Goal: Find specific page/section: Find specific page/section

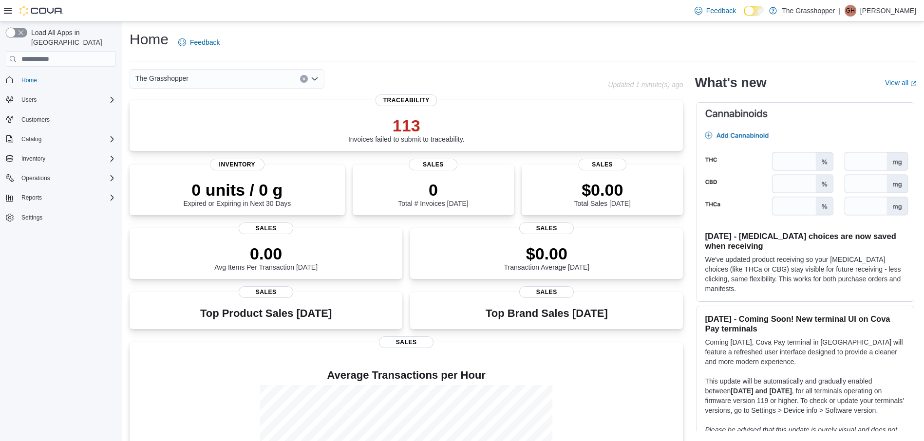
click at [14, 31] on button "button" at bounding box center [16, 33] width 21 height 10
click at [44, 174] on span "Operations" at bounding box center [35, 178] width 29 height 8
click at [38, 221] on span "Reports" at bounding box center [31, 225] width 20 height 8
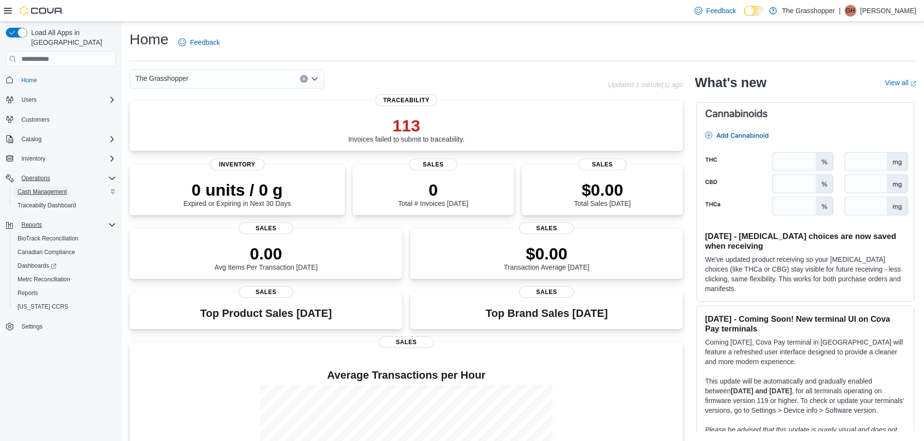
click at [37, 188] on span "Cash Management" at bounding box center [42, 192] width 49 height 8
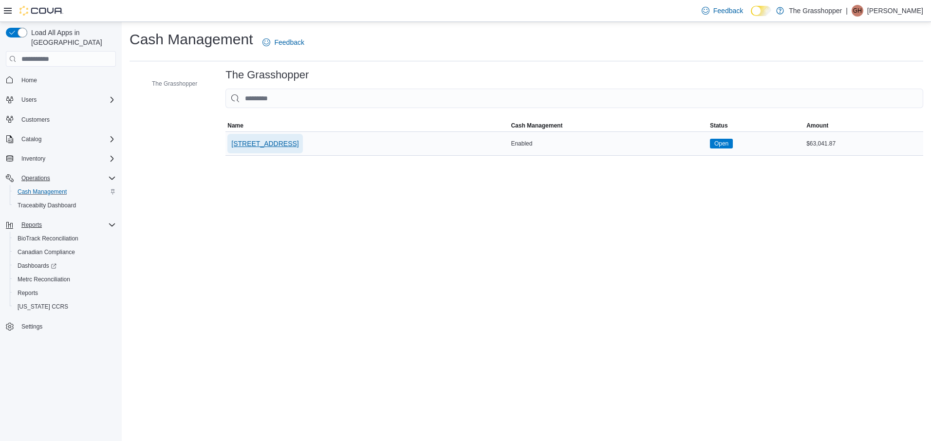
click at [267, 142] on span "[STREET_ADDRESS]" at bounding box center [264, 144] width 67 height 10
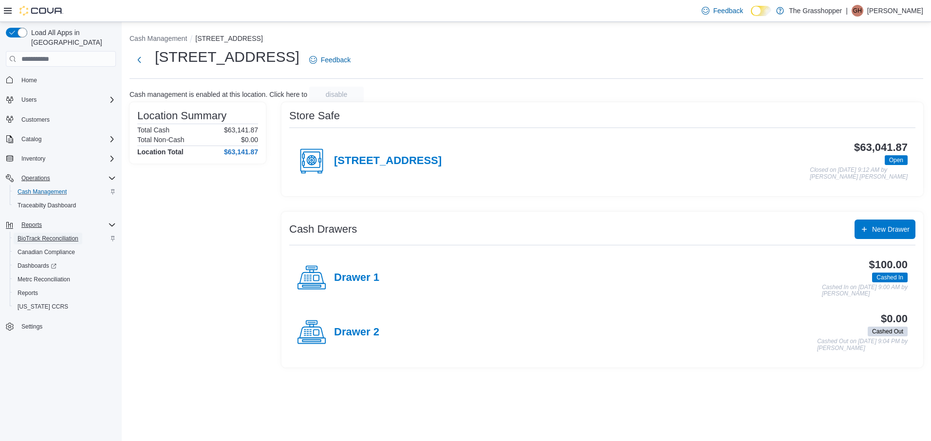
click at [48, 235] on span "BioTrack Reconciliation" at bounding box center [48, 239] width 61 height 8
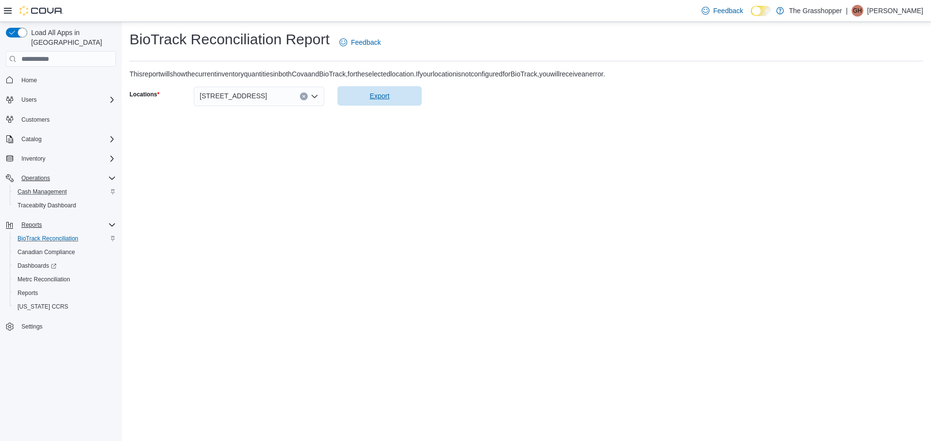
click at [380, 95] on span "Export" at bounding box center [379, 96] width 19 height 10
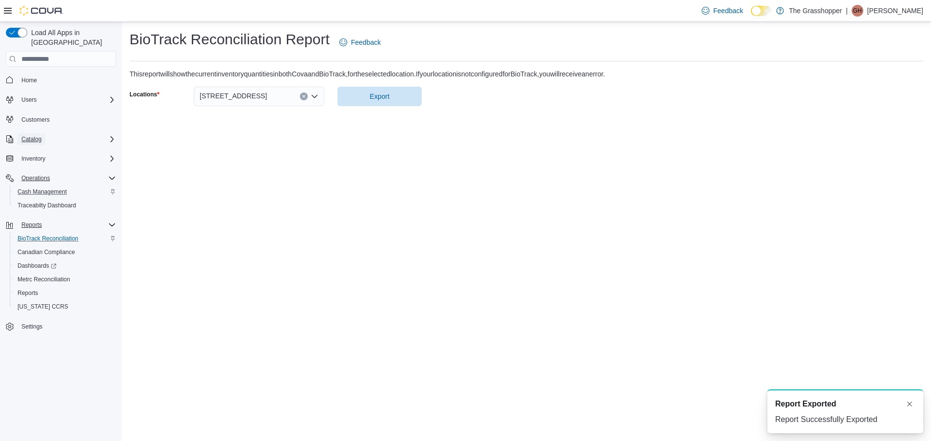
click at [44, 133] on button "Catalog" at bounding box center [32, 139] width 28 height 12
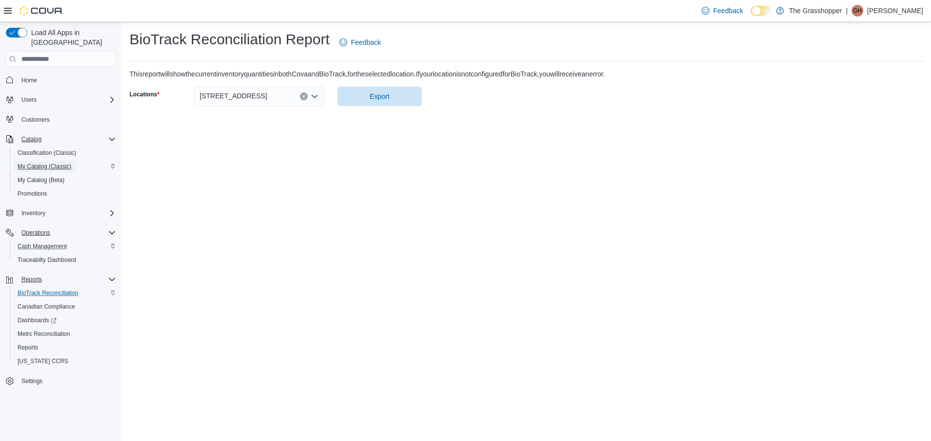
click at [47, 163] on span "My Catalog (Classic)" at bounding box center [45, 167] width 54 height 8
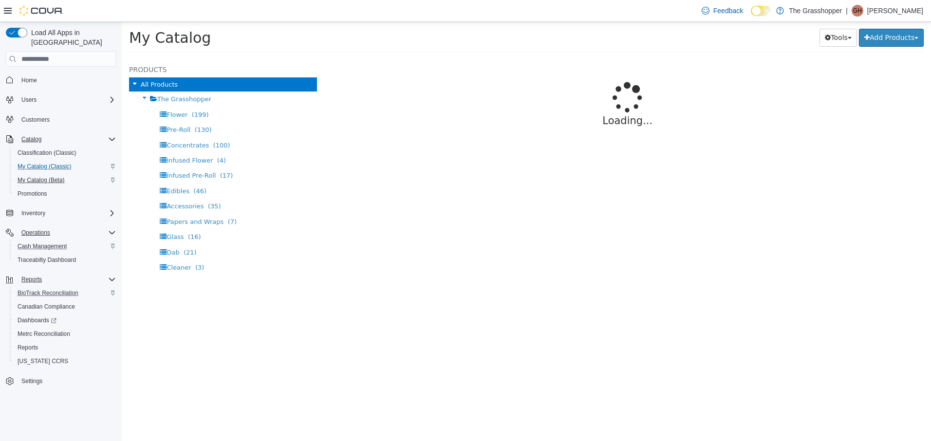
select select "**********"
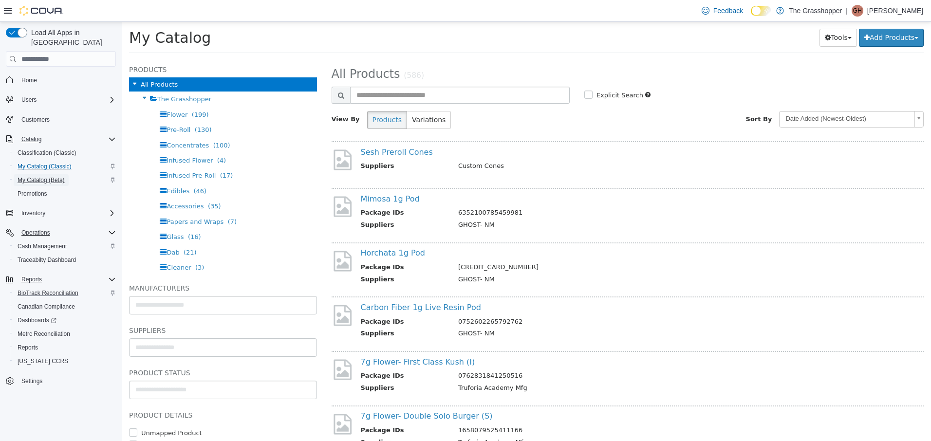
click at [36, 176] on span "My Catalog (Beta)" at bounding box center [41, 180] width 47 height 8
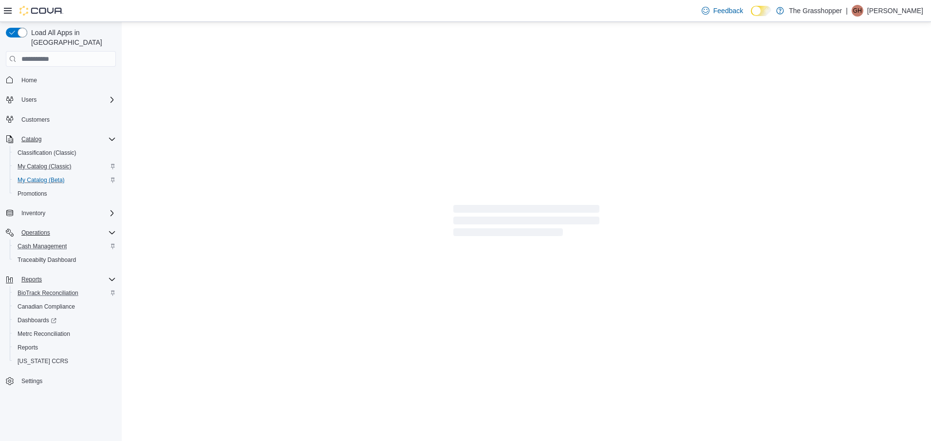
select select "**********"
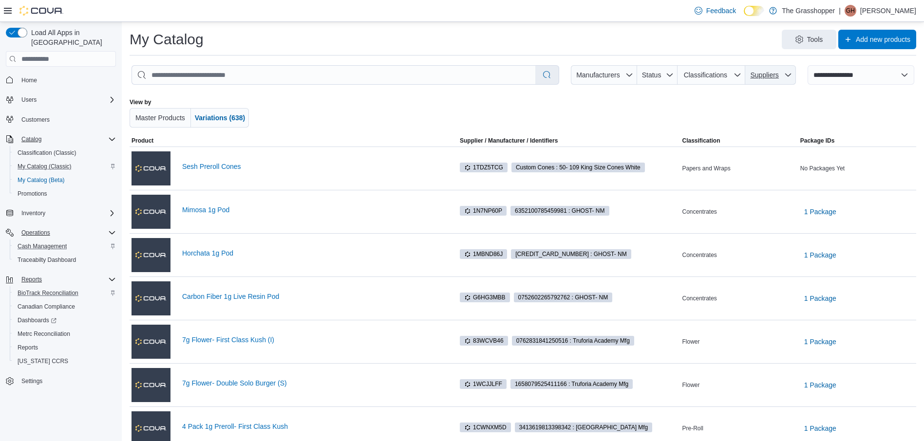
click at [792, 76] on icon "button" at bounding box center [788, 75] width 8 height 8
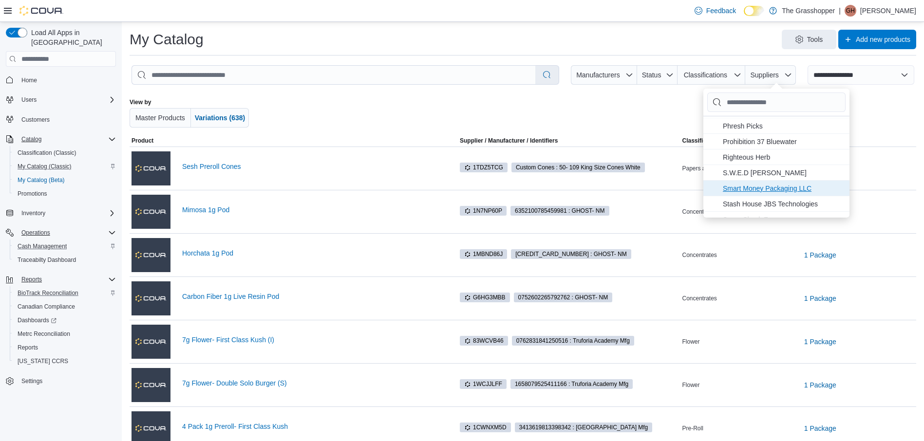
click at [776, 186] on span "Smart Money Packaging LLC . To check this option, press Enter." at bounding box center [783, 189] width 121 height 12
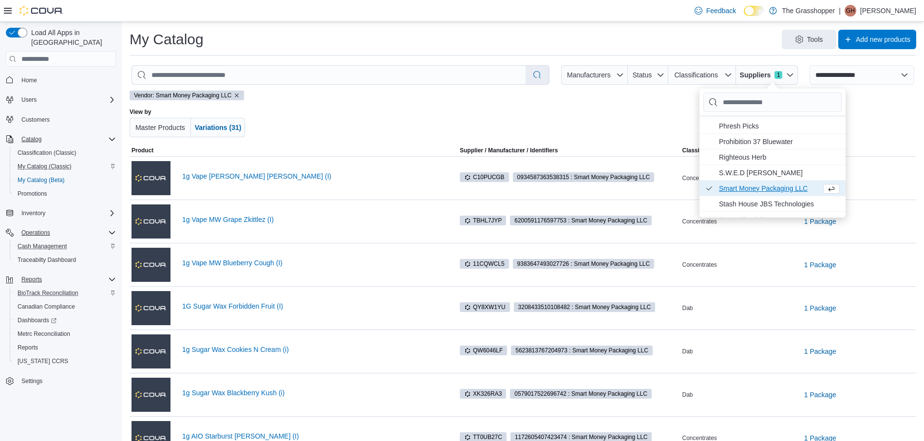
click at [902, 127] on div at bounding box center [840, 122] width 152 height 29
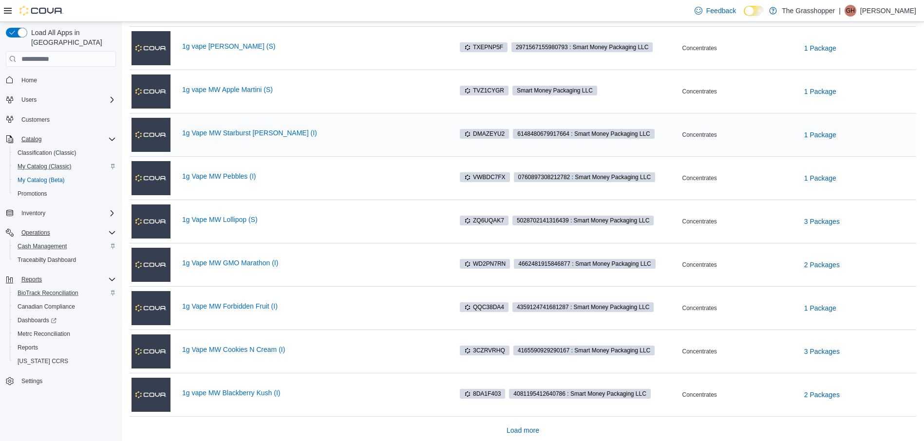
scroll to position [614, 0]
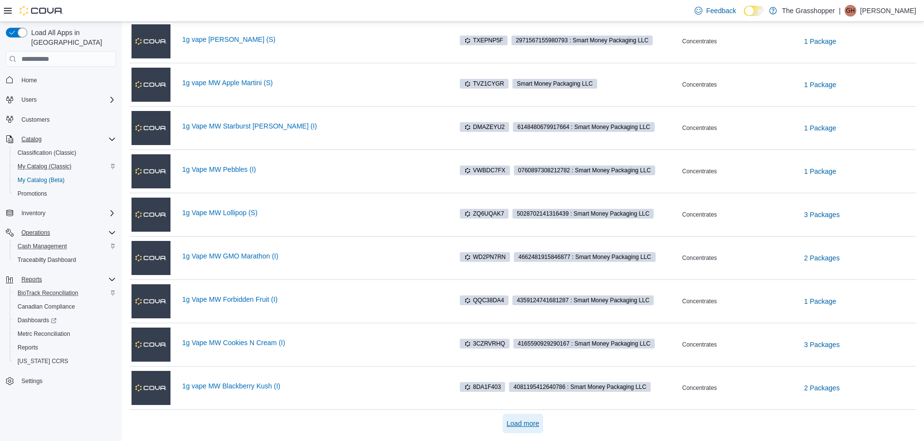
click at [528, 429] on span "Load more" at bounding box center [523, 423] width 33 height 19
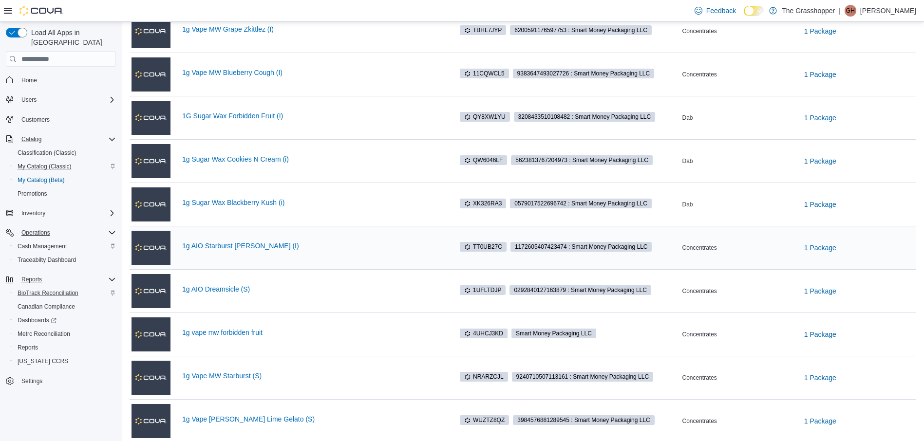
scroll to position [0, 0]
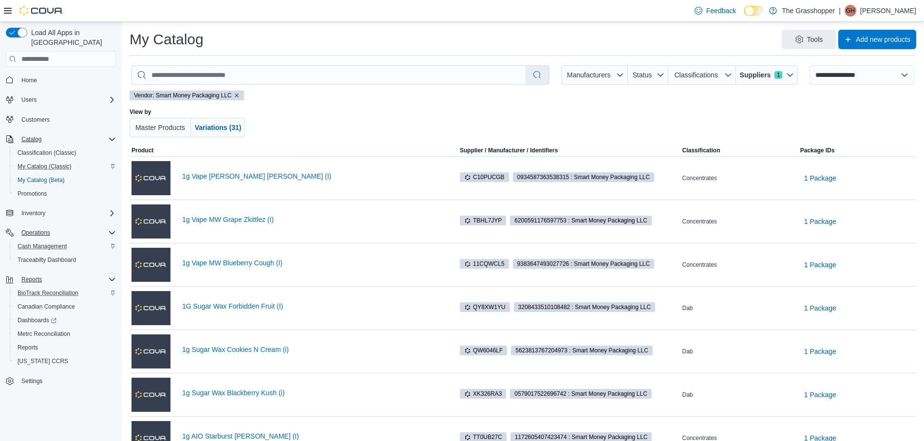
click at [390, 123] on div at bounding box center [523, 122] width 458 height 29
